Goal: Transaction & Acquisition: Register for event/course

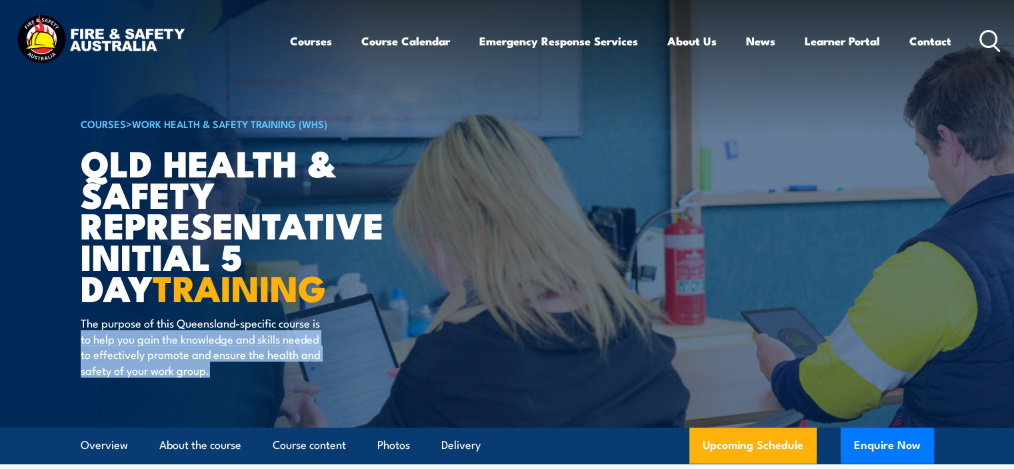
drag, startPoint x: 80, startPoint y: 337, endPoint x: 213, endPoint y: 368, distance: 137.0
click at [213, 368] on p "The purpose of this Queensland-specific course is to help you gain the knowledg…" at bounding box center [202, 346] width 243 height 63
copy p "to help you gain the knowledge and skills needed to effectively promote and ens…"
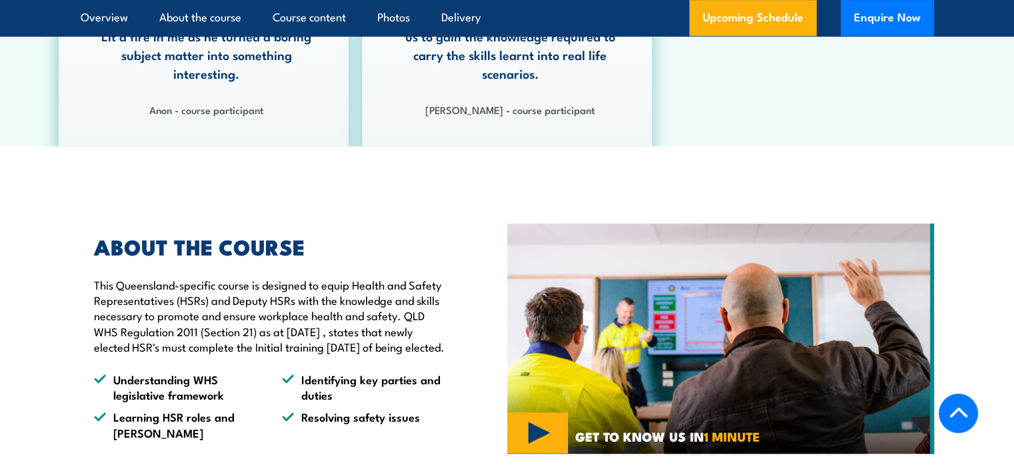
scroll to position [1000, 0]
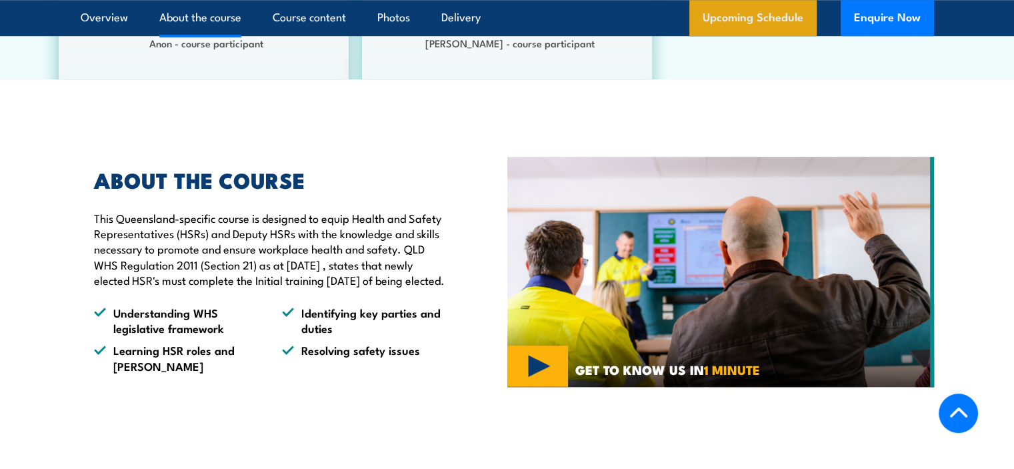
click at [769, 13] on link "Upcoming Schedule" at bounding box center [752, 18] width 127 height 36
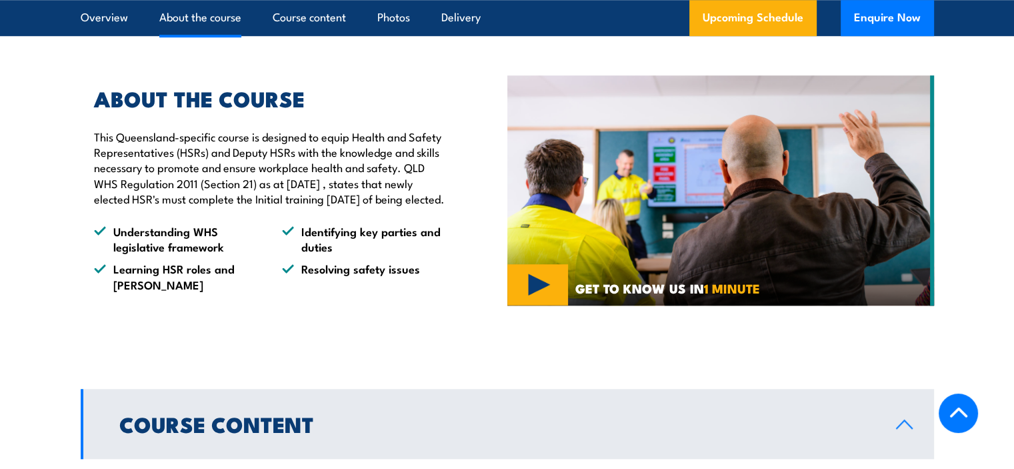
scroll to position [1041, 0]
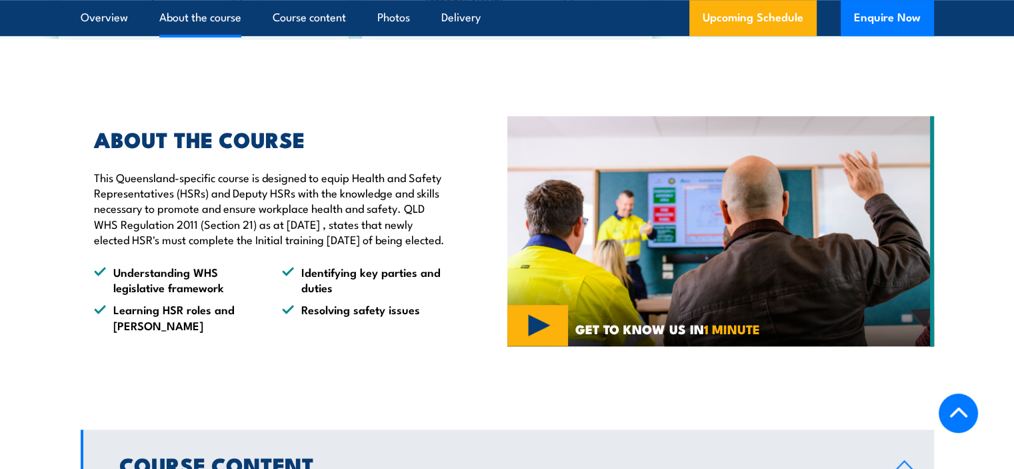
drag, startPoint x: 407, startPoint y: 206, endPoint x: 440, endPoint y: 250, distance: 54.8
click at [440, 247] on p "This Queensland-specific course is designed to equip Health and Safety Represen…" at bounding box center [270, 208] width 352 height 78
copy p "QLD WHS Regulation 2011 (Section 21) as at [DATE] , states that newly elected H…"
click at [416, 271] on div "ABOUT THE COURSE This Queensland-specific course is designed to equip Health an…" at bounding box center [263, 231] width 365 height 204
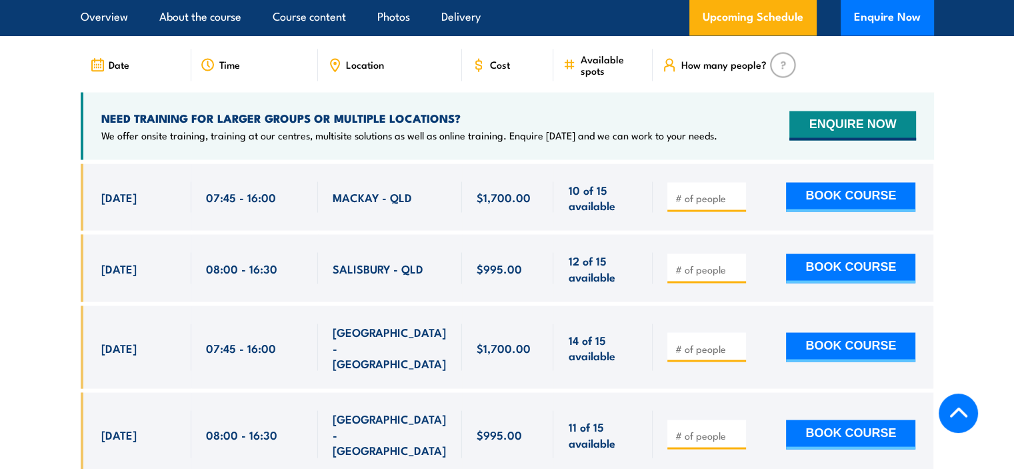
scroll to position [2441, 0]
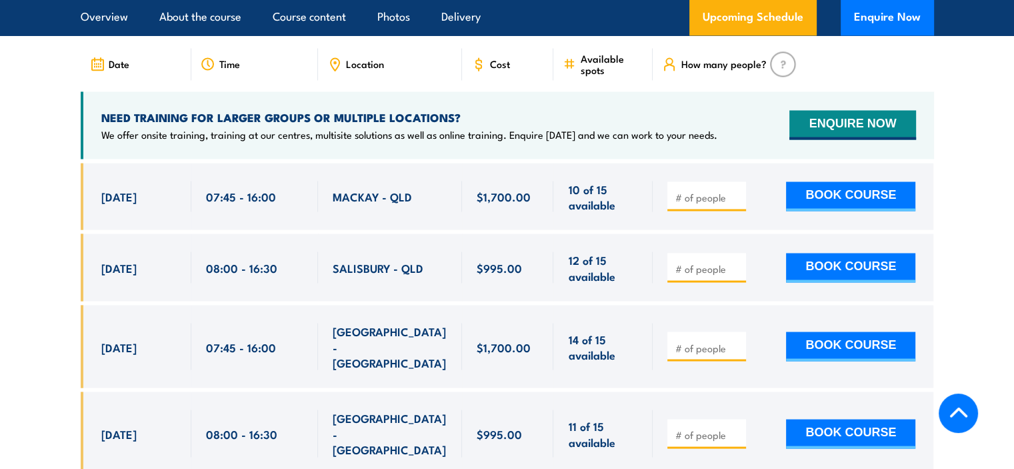
drag, startPoint x: 102, startPoint y: 265, endPoint x: 161, endPoint y: 267, distance: 58.7
click at [137, 267] on span "[DATE]" at bounding box center [118, 266] width 35 height 15
copy span "[DATE]"
click at [115, 425] on span "[DATE]" at bounding box center [118, 432] width 35 height 15
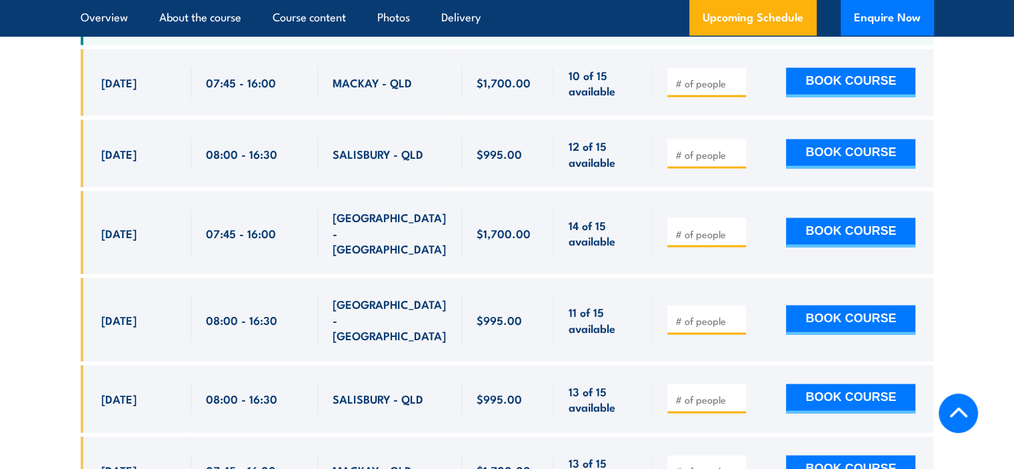
scroll to position [2575, 0]
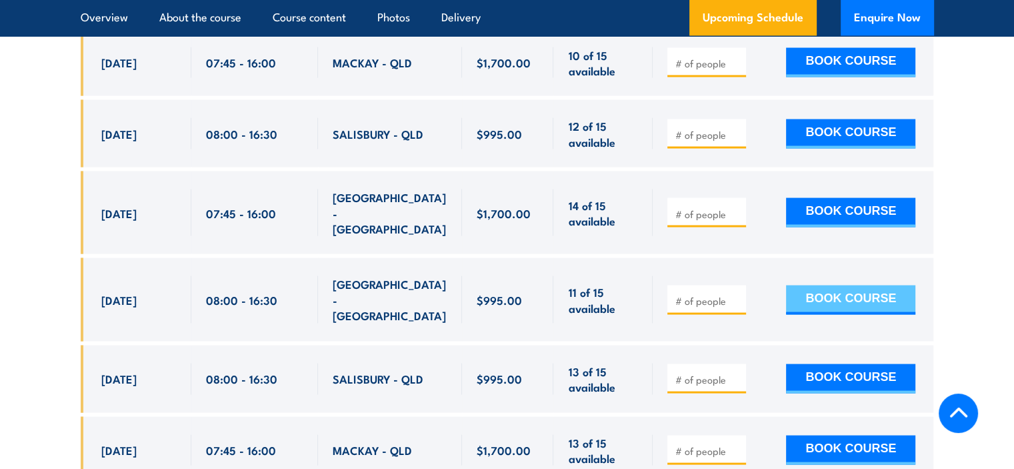
click at [904, 285] on button "BOOK COURSE" at bounding box center [850, 299] width 129 height 29
type input "1"
click at [737, 294] on input "1" at bounding box center [708, 300] width 67 height 13
click at [817, 285] on button "BOOK COURSE" at bounding box center [850, 299] width 129 height 29
